Goal: Information Seeking & Learning: Compare options

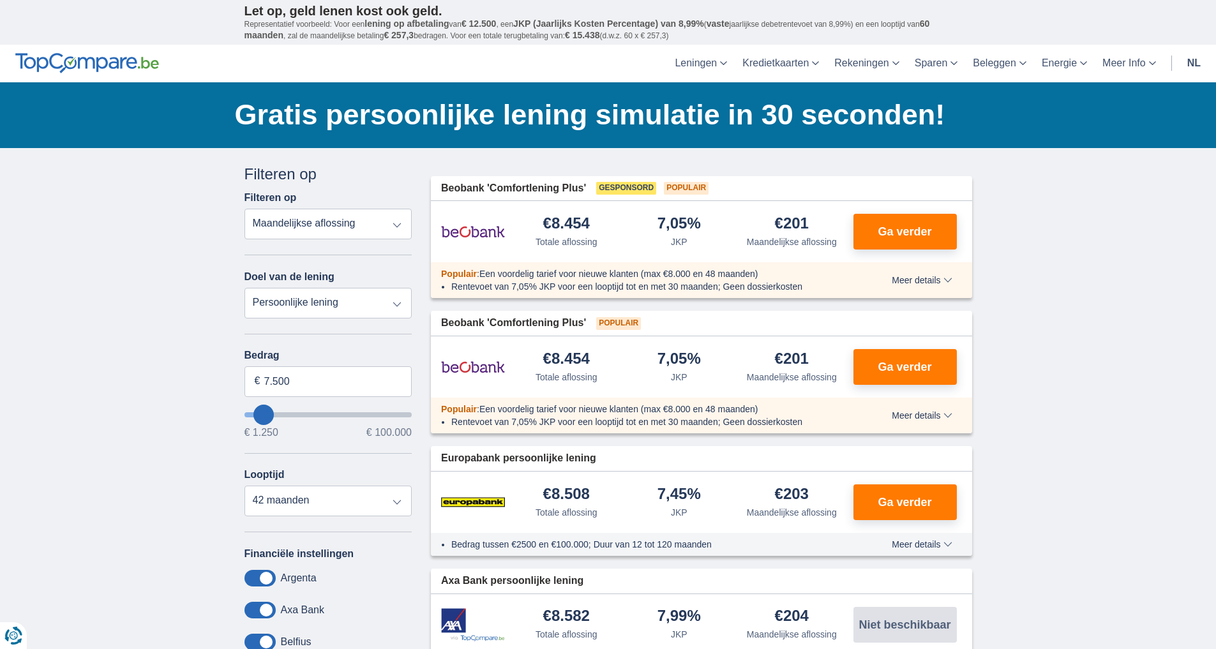
type input "11.250"
type input "11250"
type input "12.250"
type input "12250"
select select "60"
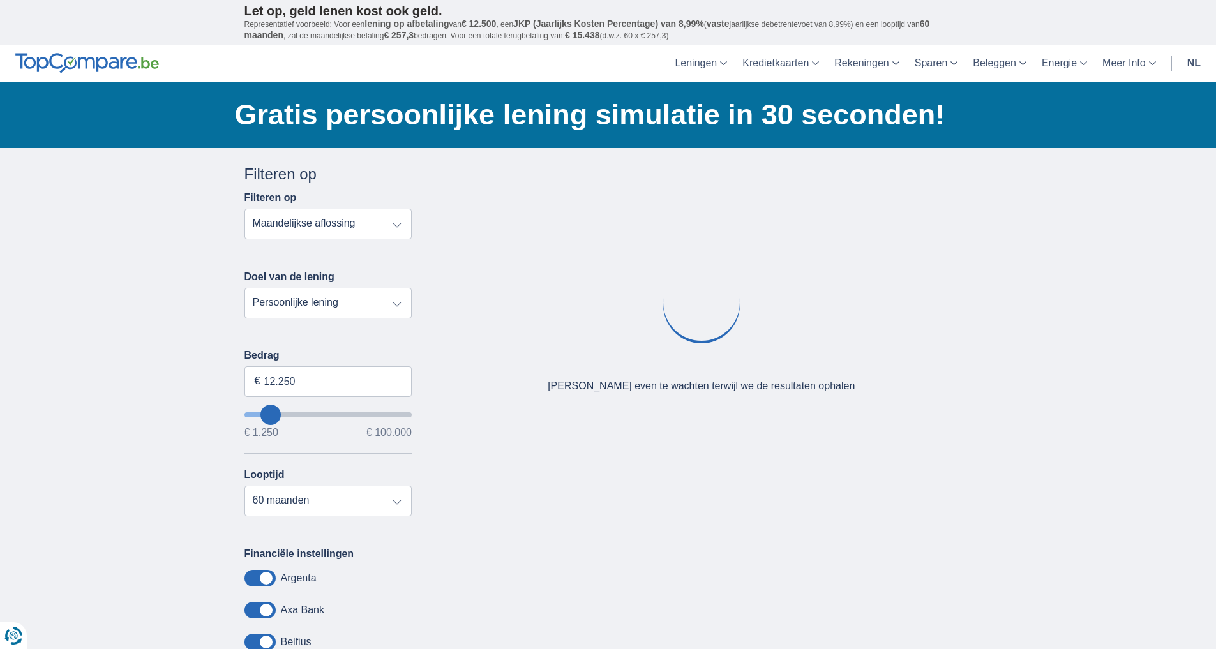
type input "12250"
click at [271, 412] on input "wantToBorrow" at bounding box center [328, 414] width 168 height 5
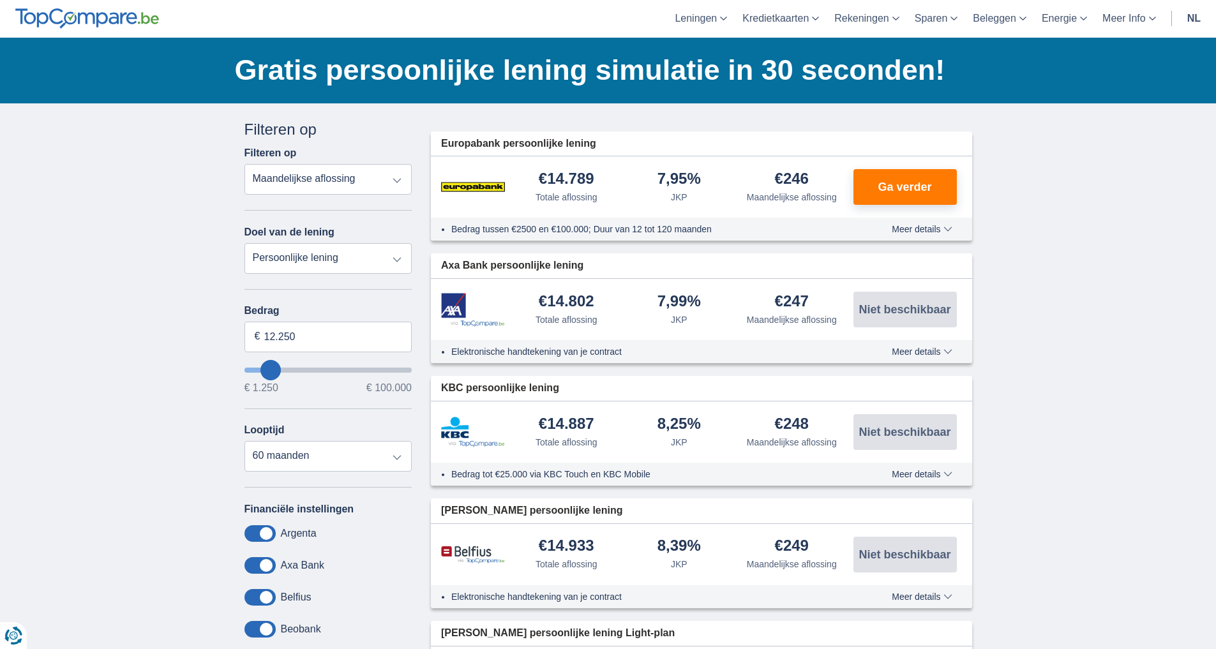
scroll to position [156, 0]
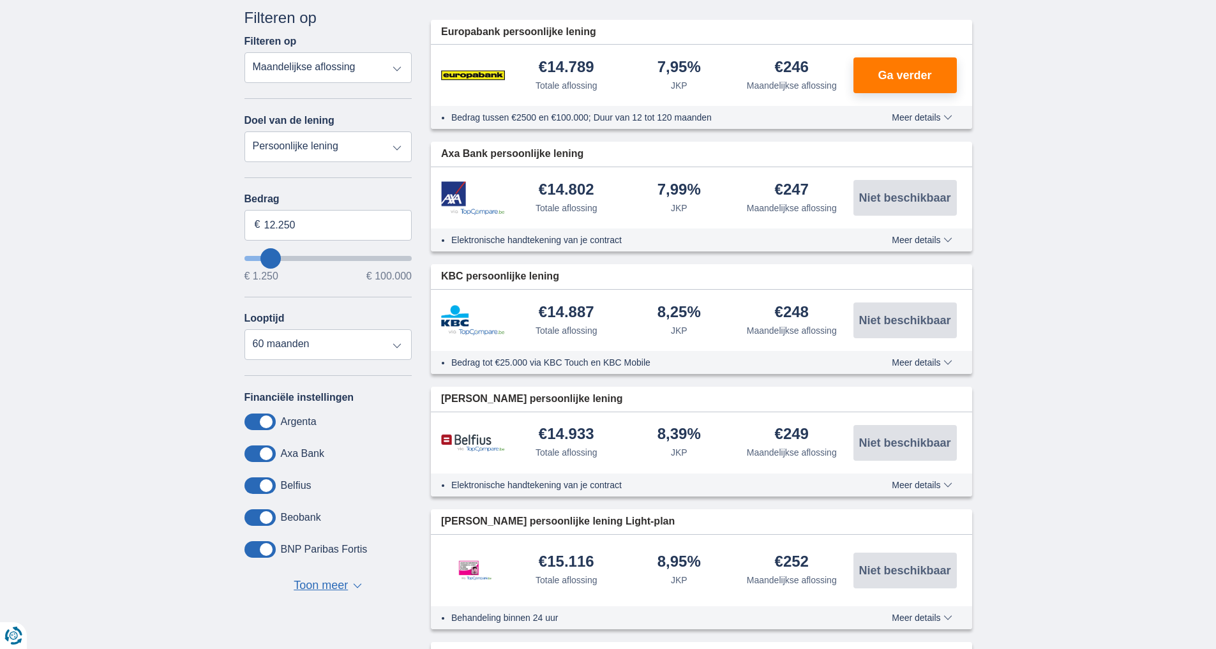
click at [339, 587] on span "Toon meer" at bounding box center [321, 586] width 54 height 17
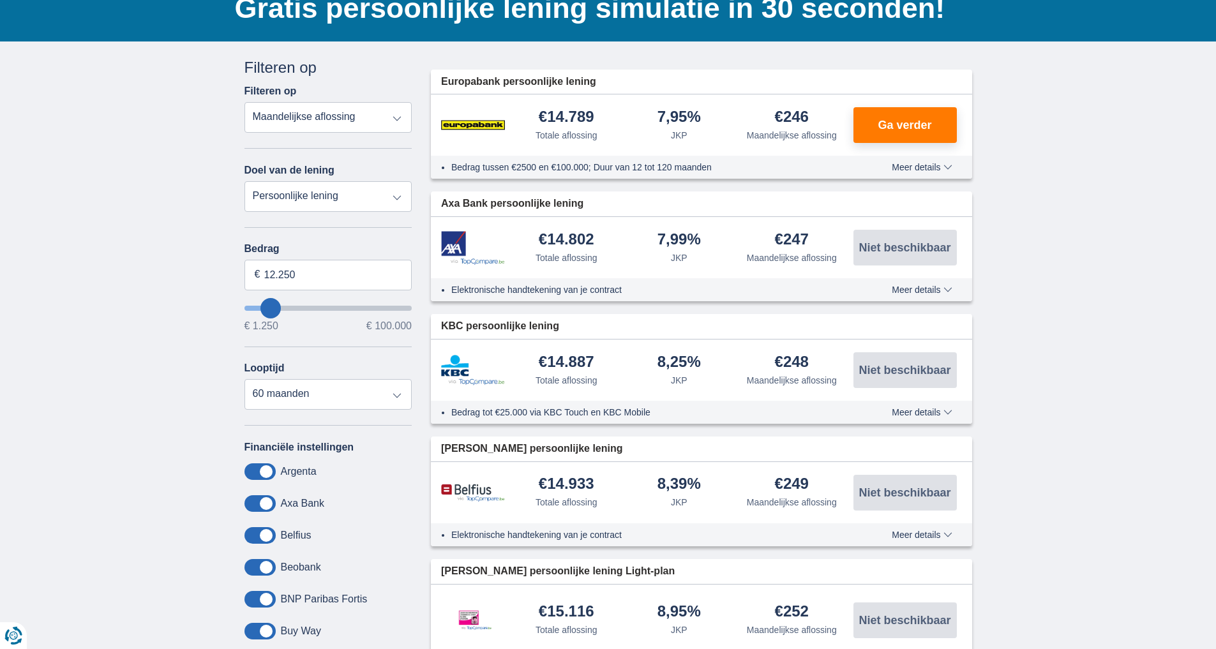
scroll to position [0, 0]
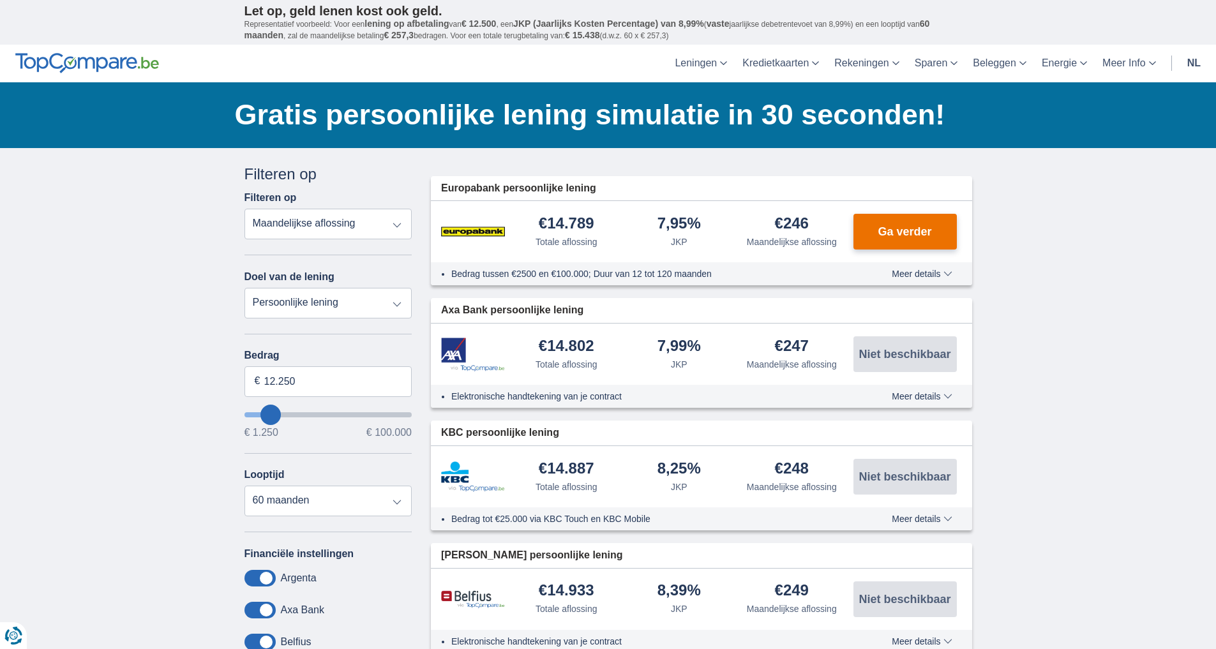
click at [902, 237] on span "Ga verder" at bounding box center [904, 231] width 54 height 11
